Goal: Task Accomplishment & Management: Manage account settings

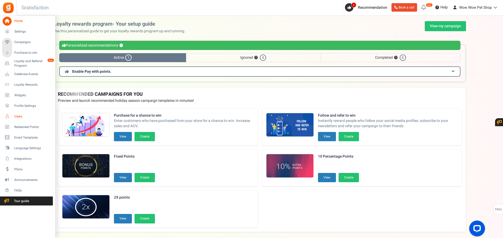
click at [12, 116] on link "Users" at bounding box center [27, 116] width 51 height 9
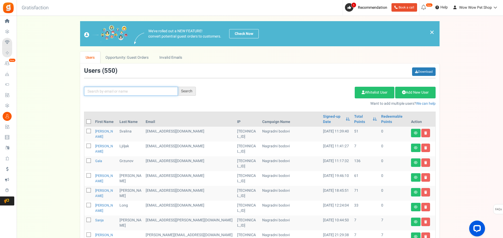
click at [99, 91] on input "text" at bounding box center [131, 91] width 94 height 9
type input "svaguša"
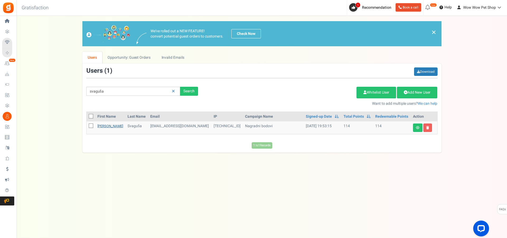
click at [101, 126] on link "[PERSON_NAME]" at bounding box center [110, 125] width 26 height 5
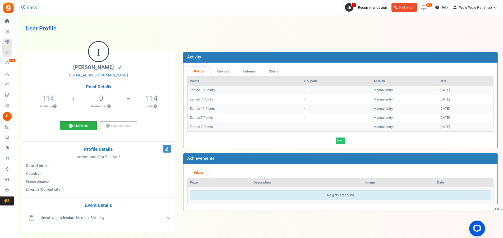
click at [85, 124] on link "Add Points" at bounding box center [78, 125] width 37 height 9
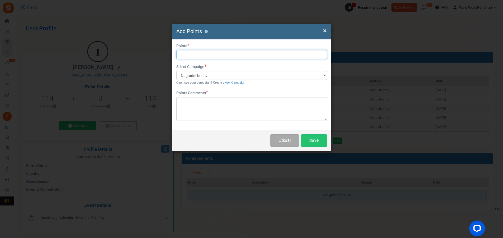
click at [183, 55] on input "text" at bounding box center [251, 54] width 151 height 9
click at [200, 54] on input "text" at bounding box center [251, 54] width 151 height 9
click at [193, 55] on input "text" at bounding box center [251, 54] width 151 height 9
type input "32"
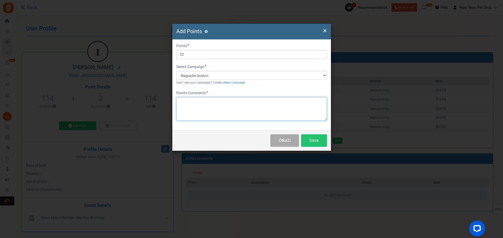
click at [205, 111] on textarea at bounding box center [251, 109] width 151 height 24
paste textarea "1272"
type textarea "Račun br. 1272"
click at [302, 144] on button "Save" at bounding box center [314, 140] width 26 height 12
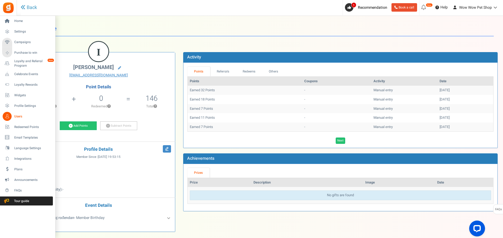
click at [9, 116] on icon at bounding box center [7, 116] width 9 height 9
